Goal: Information Seeking & Learning: Learn about a topic

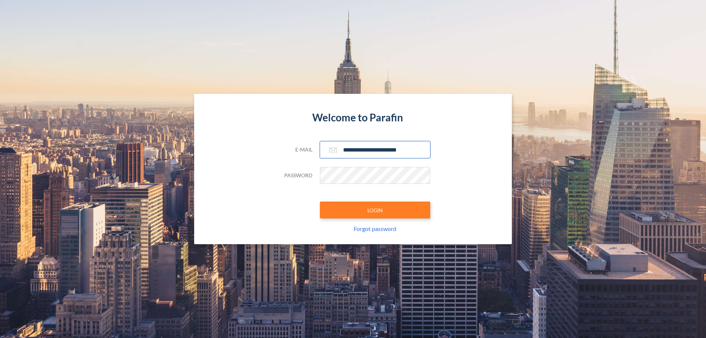
type input "**********"
click at [375, 210] on button "LOGIN" at bounding box center [375, 209] width 110 height 17
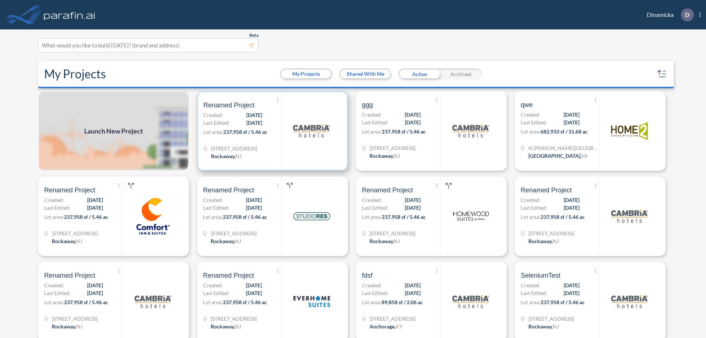
scroll to position [2, 0]
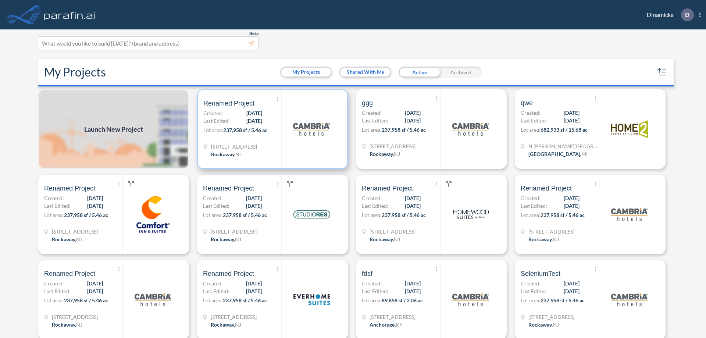
click at [271, 129] on p "Lot area: 237,958 sf / 5.46 ac" at bounding box center [242, 131] width 78 height 11
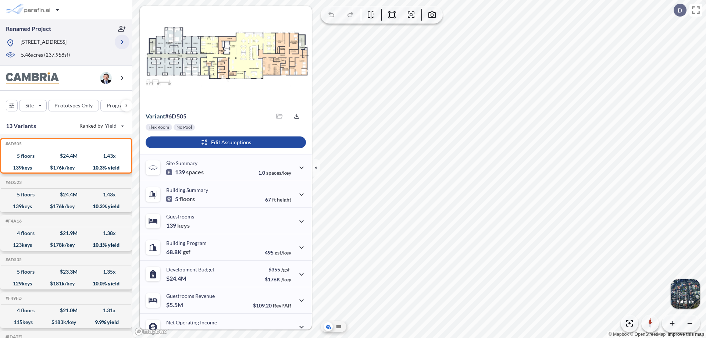
click at [122, 42] on icon "button" at bounding box center [122, 42] width 9 height 9
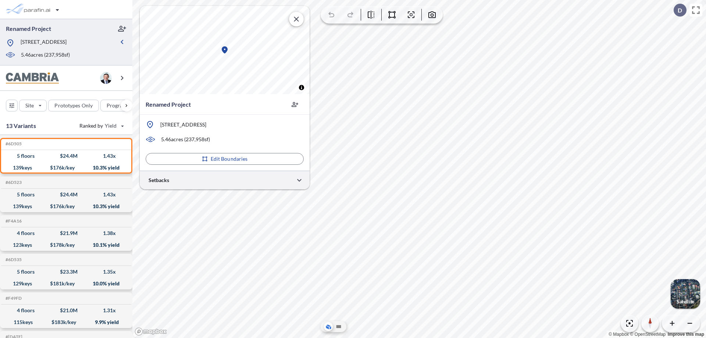
click at [225, 180] on div at bounding box center [225, 180] width 170 height 19
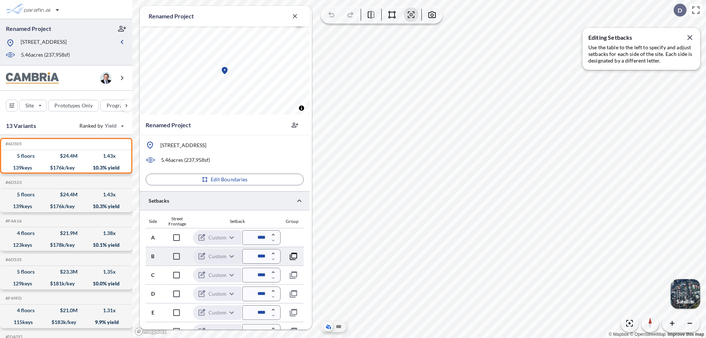
scroll to position [178, 0]
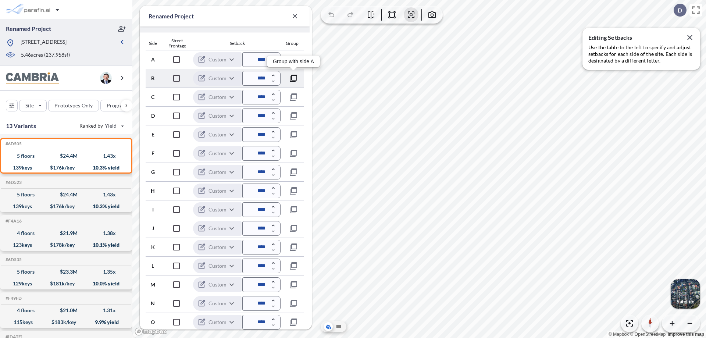
click at [293, 78] on icon "button" at bounding box center [293, 78] width 9 height 9
